Goal: Task Accomplishment & Management: Manage account settings

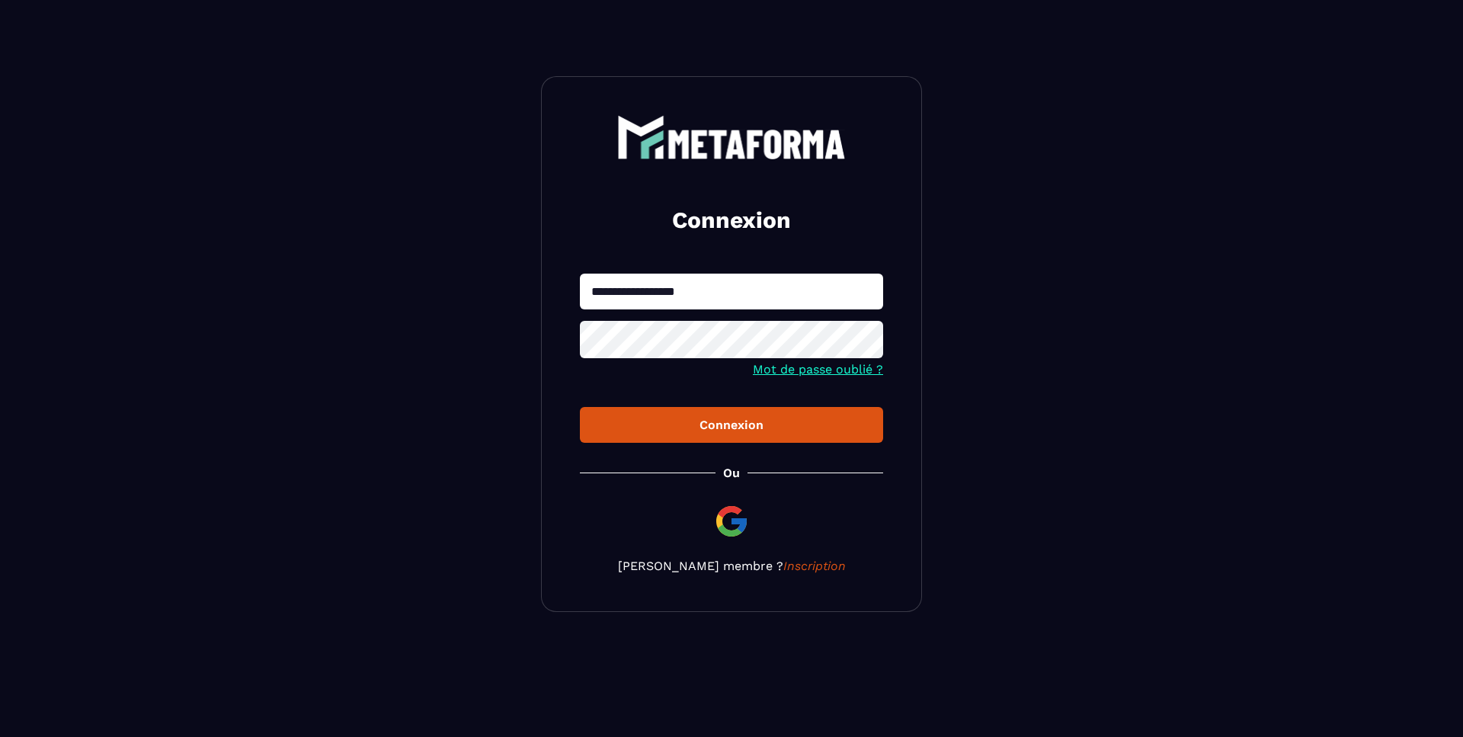
click at [712, 297] on input "**********" at bounding box center [731, 292] width 303 height 36
type input "**********"
click at [709, 421] on div "Connexion" at bounding box center [731, 425] width 279 height 14
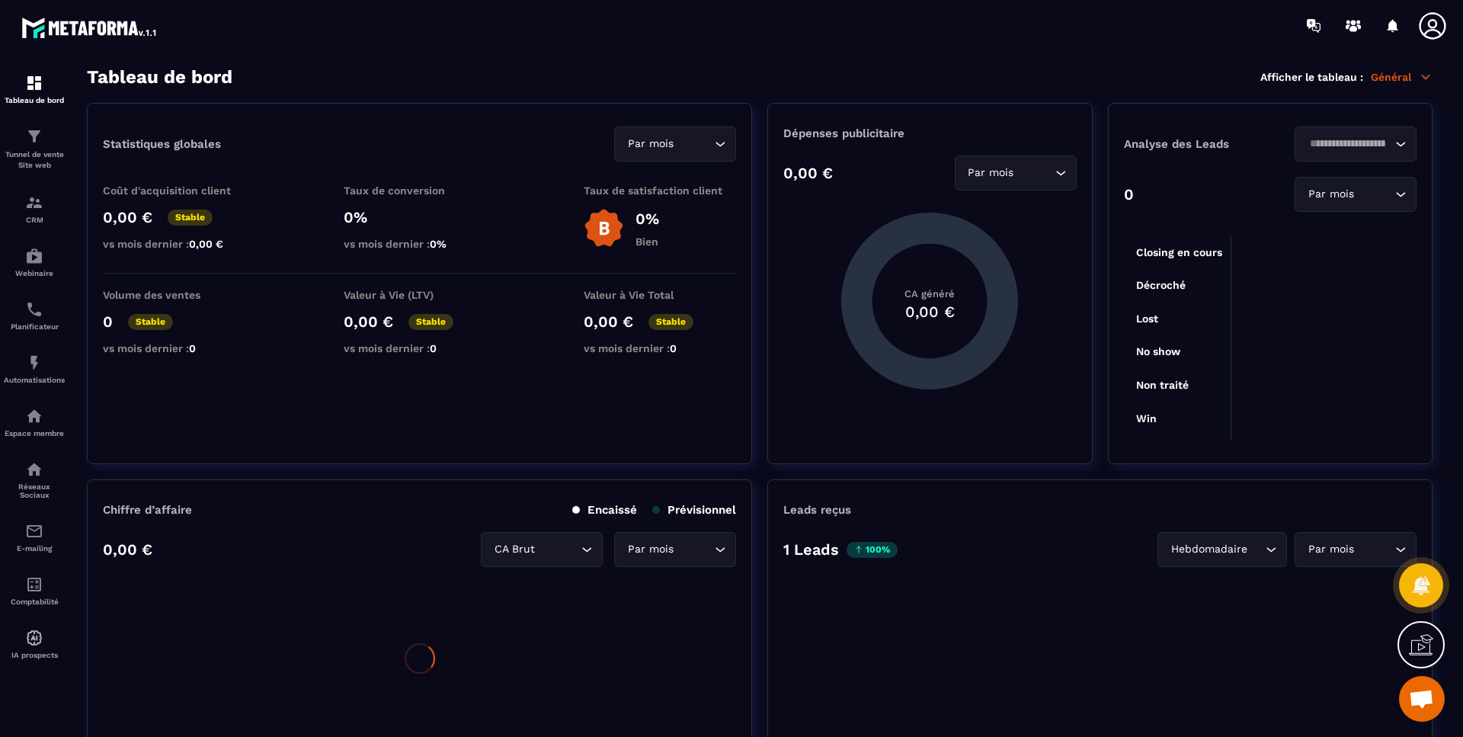
click at [1438, 21] on icon at bounding box center [1432, 26] width 30 height 30
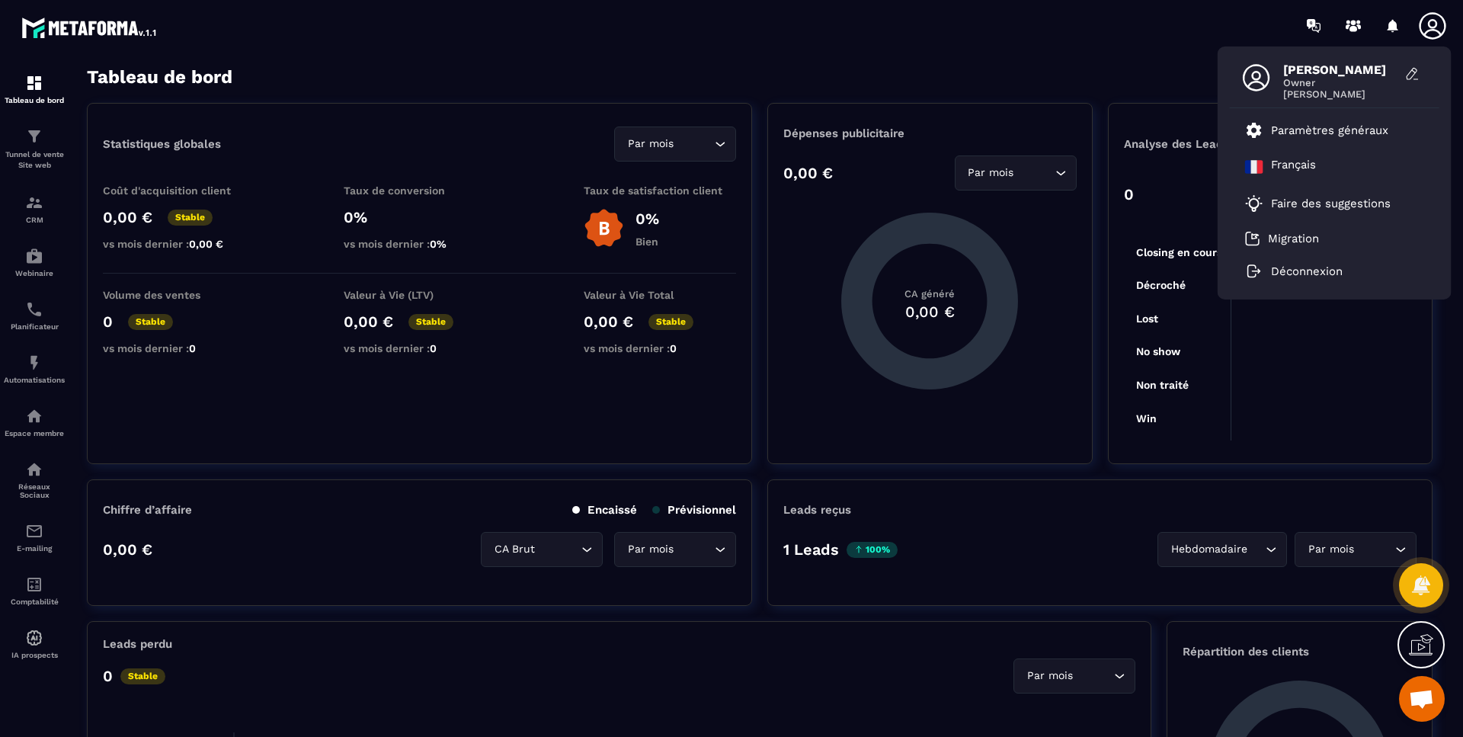
click at [1320, 136] on p "Paramètres généraux" at bounding box center [1329, 130] width 117 height 14
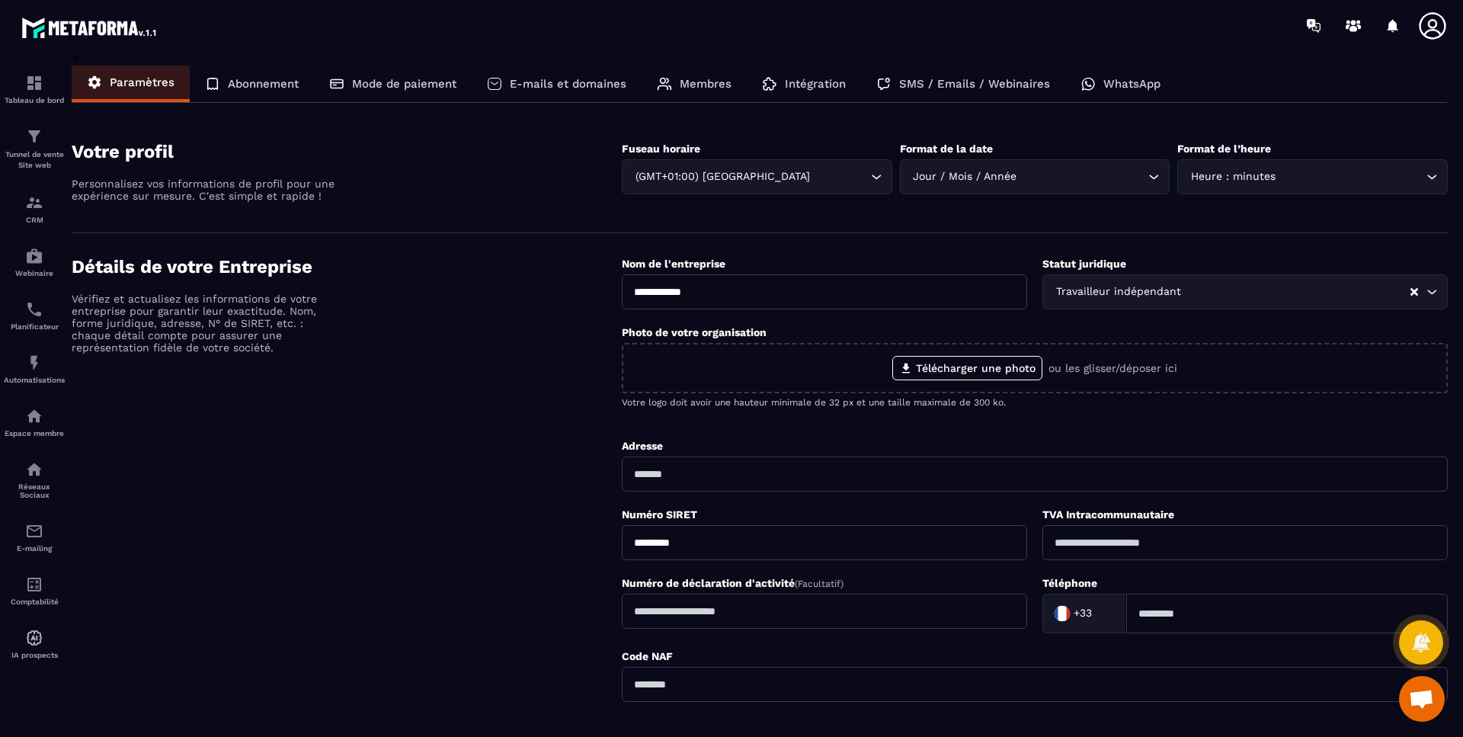
click at [683, 85] on p "Membres" at bounding box center [706, 84] width 52 height 14
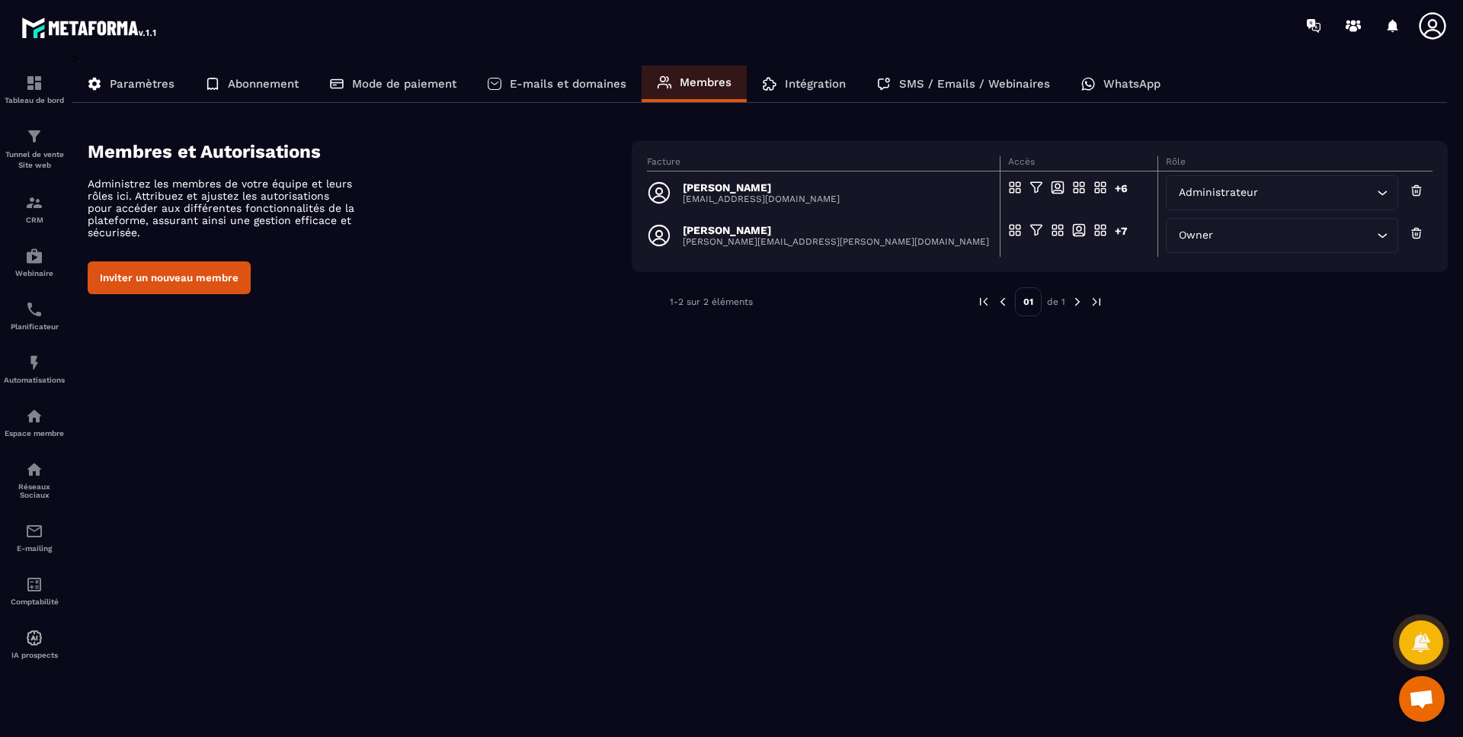
click at [1251, 196] on div "Administrateur" at bounding box center [1274, 192] width 200 height 17
click at [1421, 190] on icon at bounding box center [1416, 190] width 14 height 15
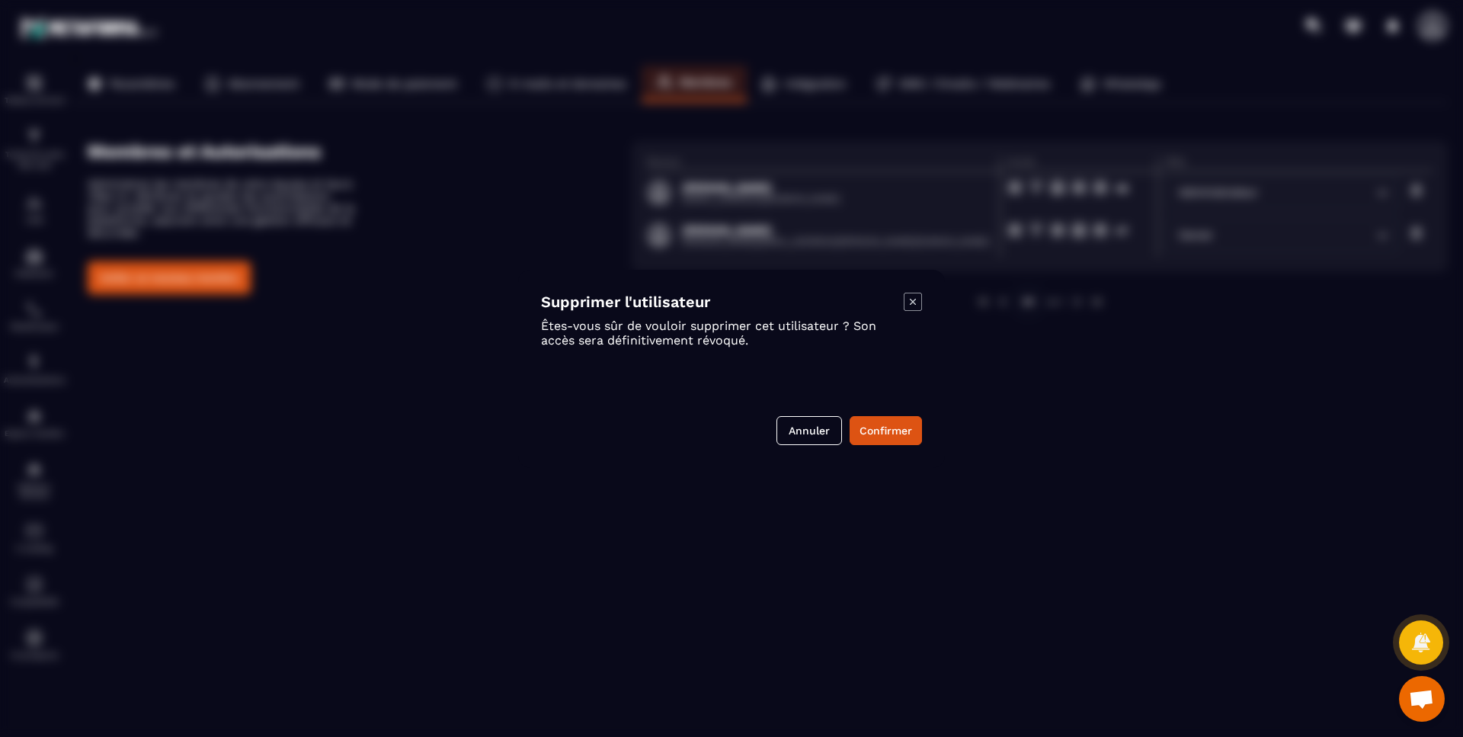
click at [888, 434] on button "Confirmer" at bounding box center [885, 430] width 72 height 29
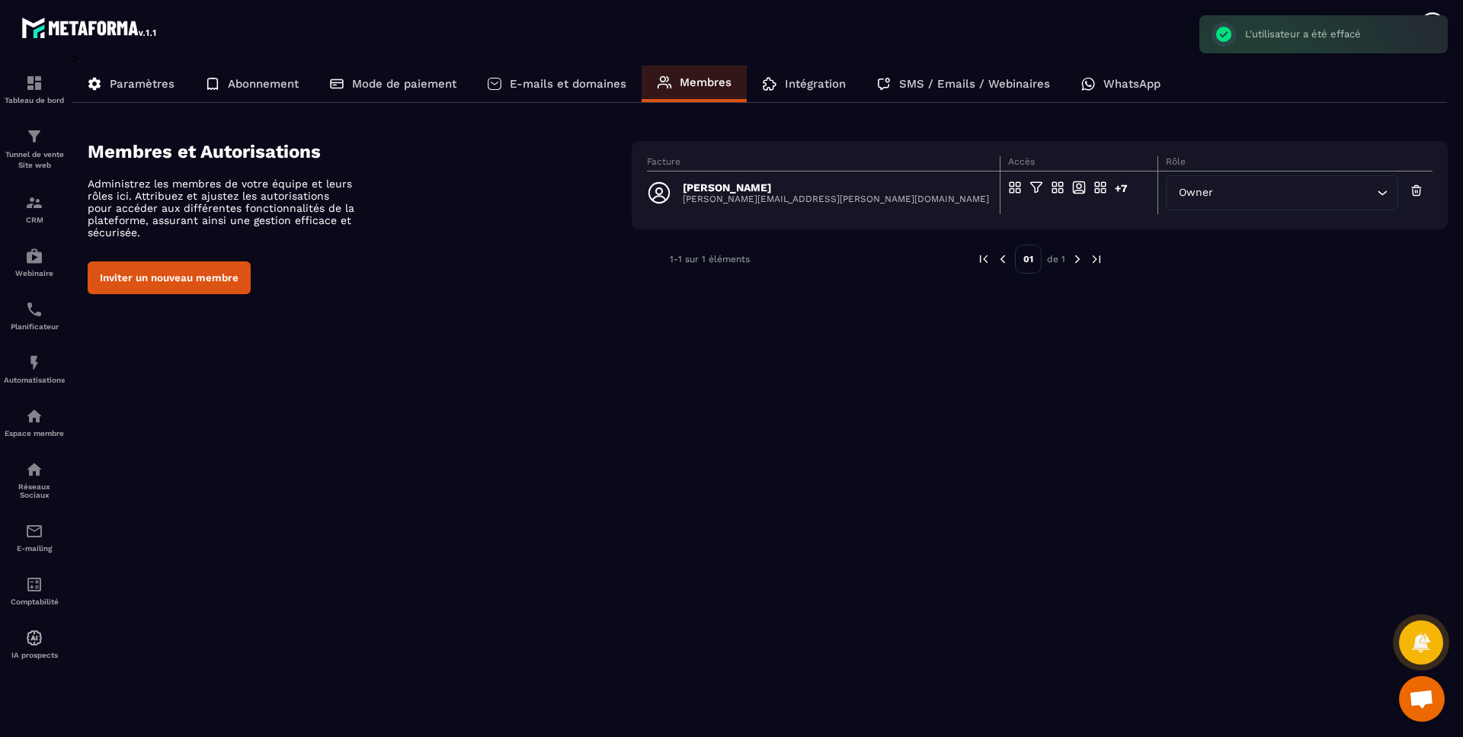
click at [1399, 86] on div "Paramètres Abonnement Mode de paiement E-mails et domaines Membres Intégration …" at bounding box center [759, 84] width 1375 height 37
click at [1432, 11] on icon at bounding box center [1432, 26] width 30 height 30
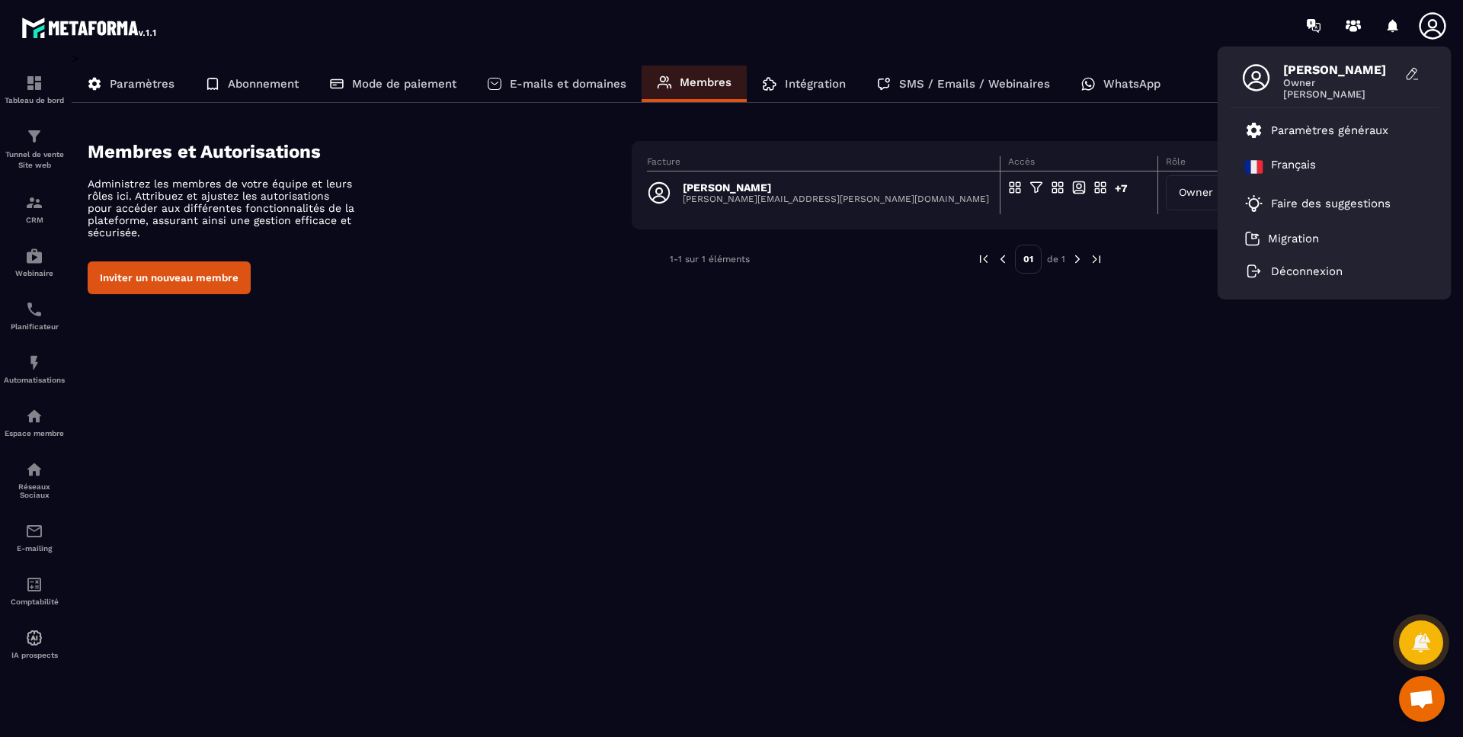
click at [1294, 274] on p "Déconnexion" at bounding box center [1307, 271] width 72 height 14
